Goal: Transaction & Acquisition: Purchase product/service

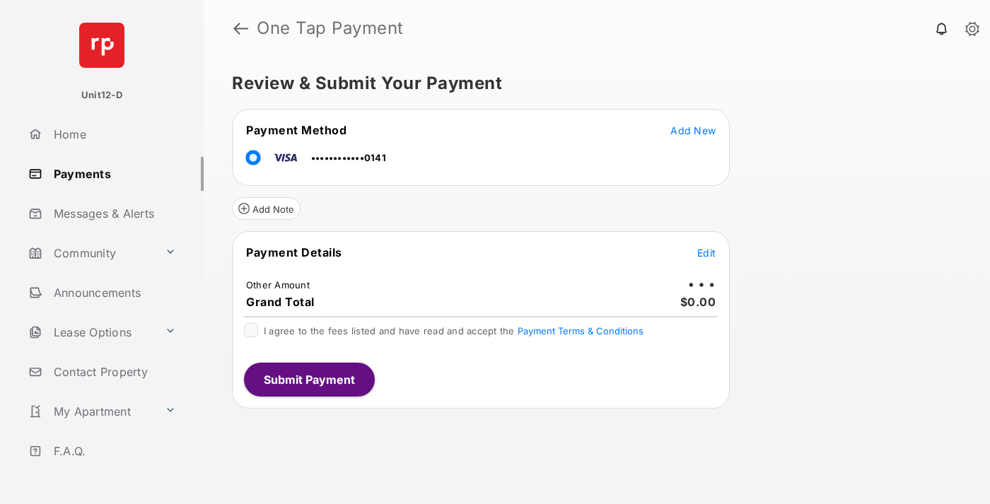
click at [707, 252] on span "Edit" at bounding box center [706, 253] width 18 height 12
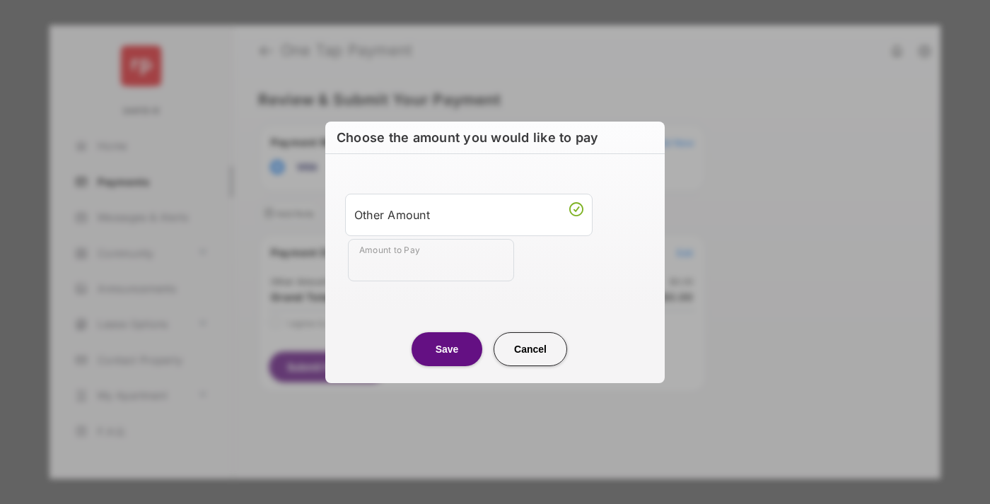
click at [469, 214] on div "Other Amount" at bounding box center [468, 215] width 229 height 24
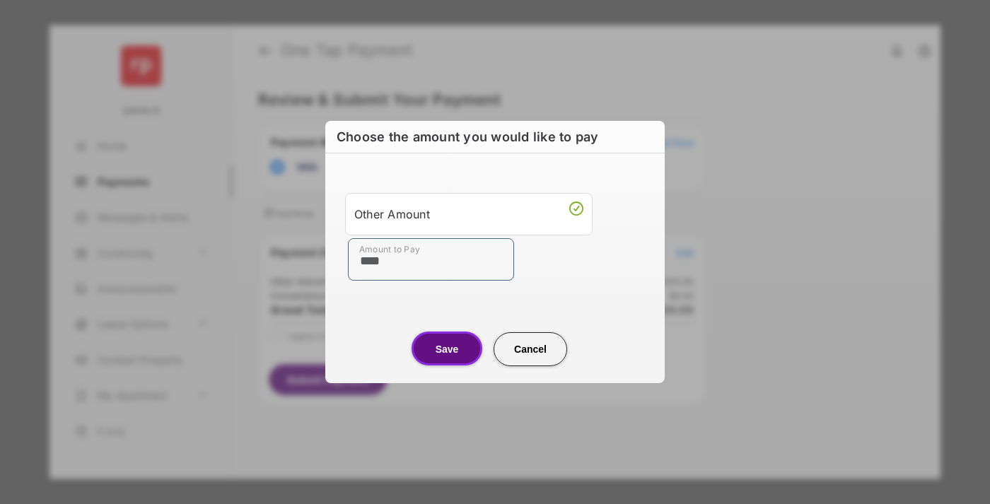
type input "****"
click at [447, 349] on button "Save" at bounding box center [447, 349] width 71 height 34
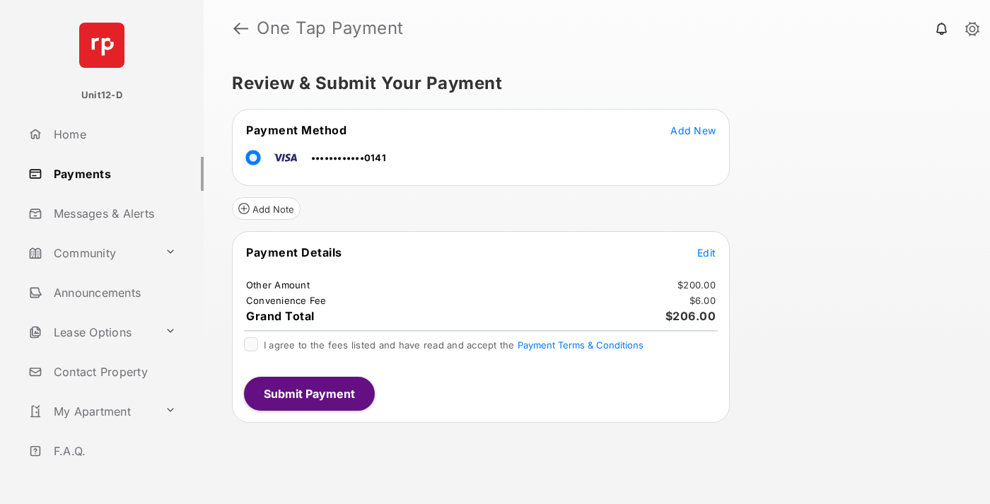
click at [707, 252] on span "Edit" at bounding box center [706, 253] width 18 height 12
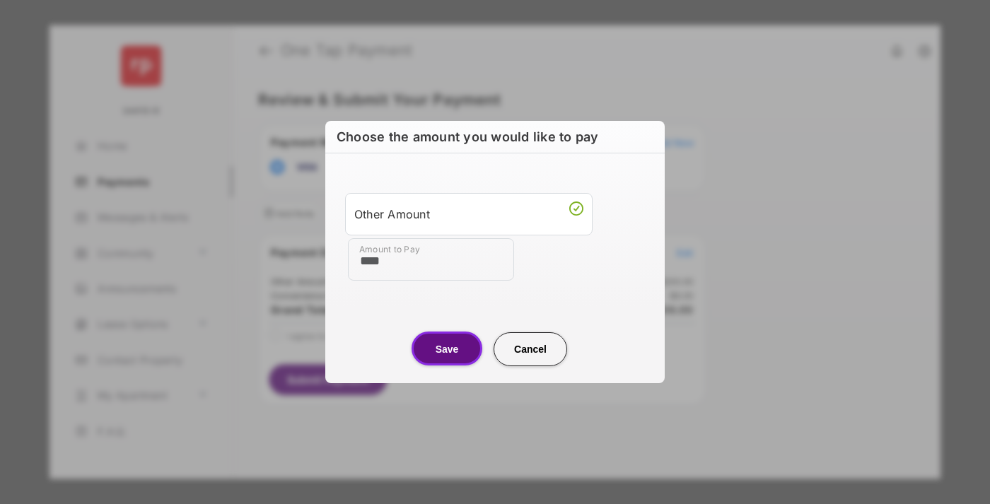
click at [447, 349] on button "Save" at bounding box center [447, 349] width 71 height 34
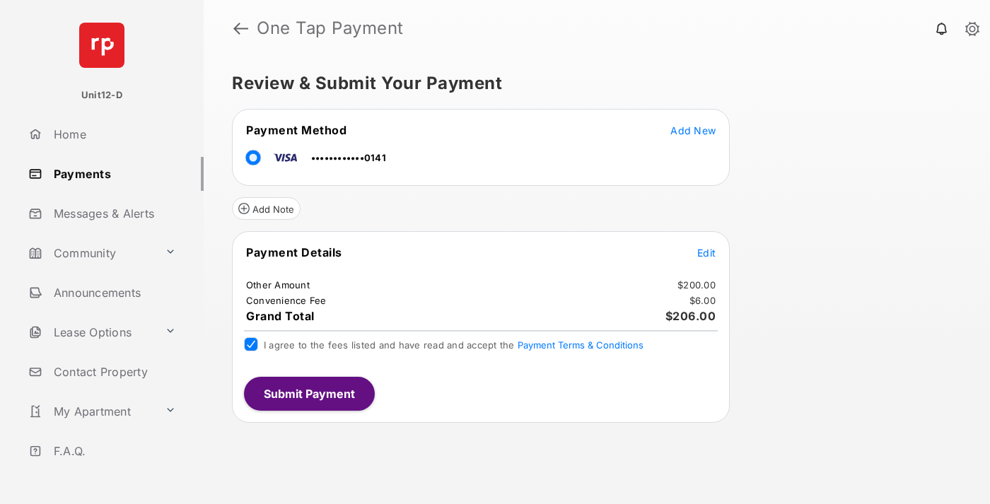
click at [308, 393] on button "Submit Payment" at bounding box center [309, 394] width 131 height 34
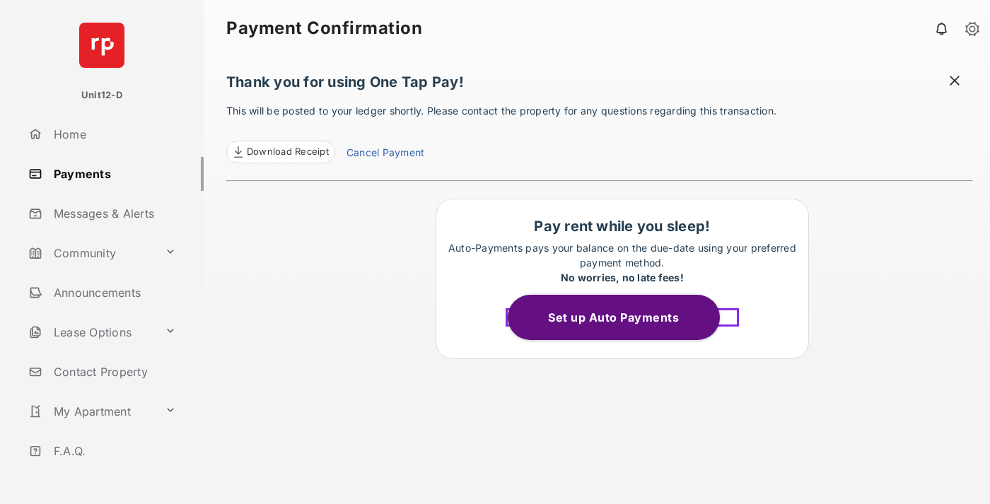
click at [622, 318] on button "Set up Auto Payments" at bounding box center [614, 317] width 212 height 45
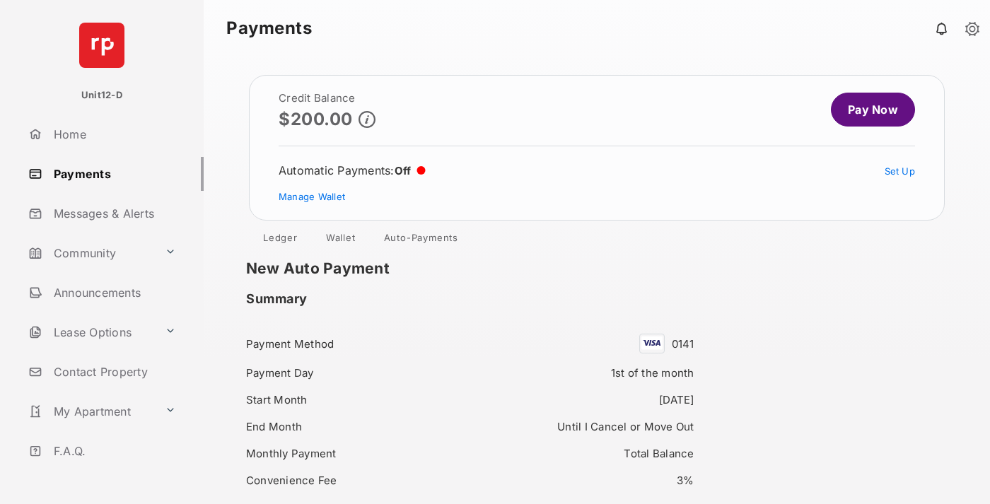
scroll to position [40, 0]
